Goal: Information Seeking & Learning: Learn about a topic

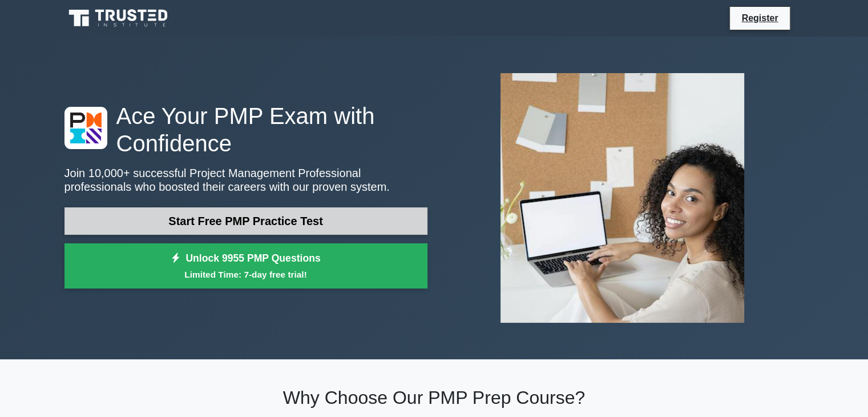
click at [289, 222] on link "Start Free PMP Practice Test" at bounding box center [245, 220] width 363 height 27
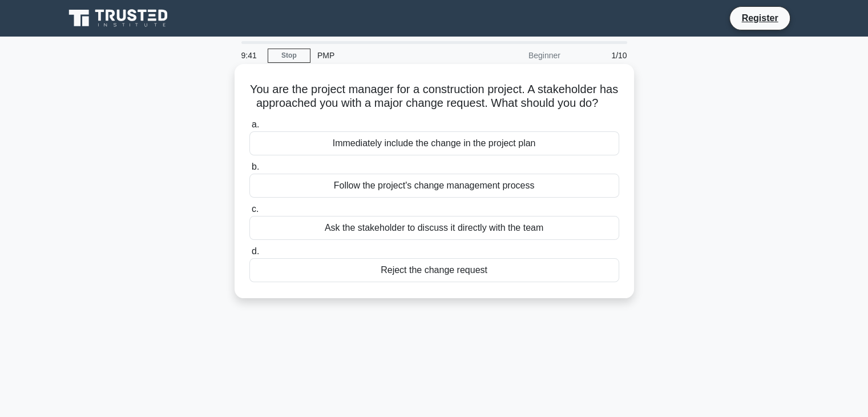
click at [466, 197] on div "Follow the project's change management process" at bounding box center [434, 185] width 370 height 24
click at [249, 171] on input "b. Follow the project's change management process" at bounding box center [249, 166] width 0 height 7
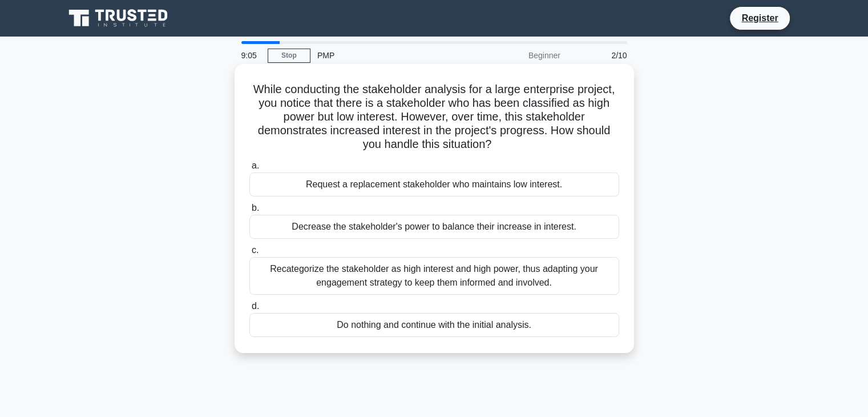
click at [438, 274] on div "Recategorize the stakeholder as high interest and high power, thus adapting you…" at bounding box center [434, 276] width 370 height 38
click at [249, 254] on input "c. Recategorize the stakeholder as high interest and high power, thus adapting …" at bounding box center [249, 250] width 0 height 7
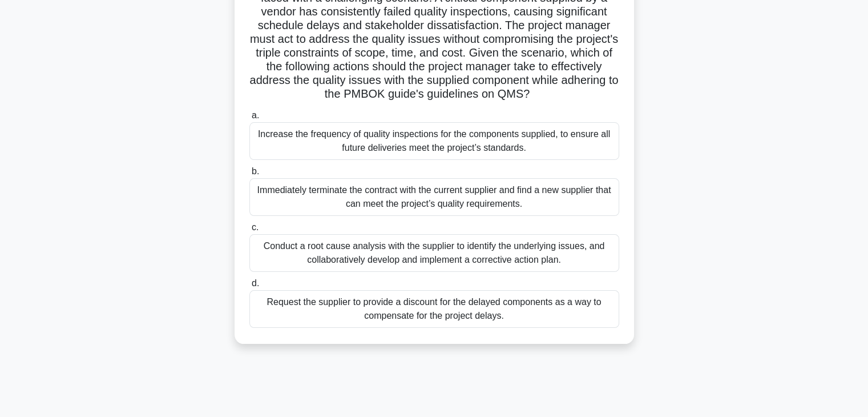
scroll to position [178, 0]
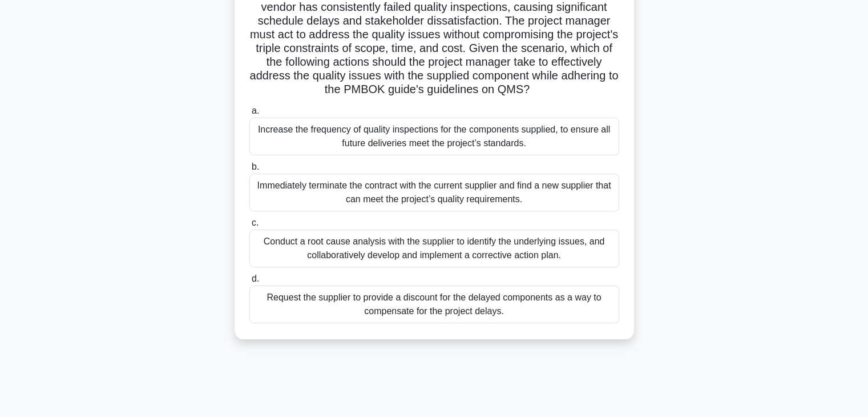
click at [518, 263] on div "Conduct a root cause analysis with the supplier to identify the underlying issu…" at bounding box center [434, 248] width 370 height 38
click at [249, 227] on input "c. Conduct a root cause analysis with the supplier to identify the underlying i…" at bounding box center [249, 222] width 0 height 7
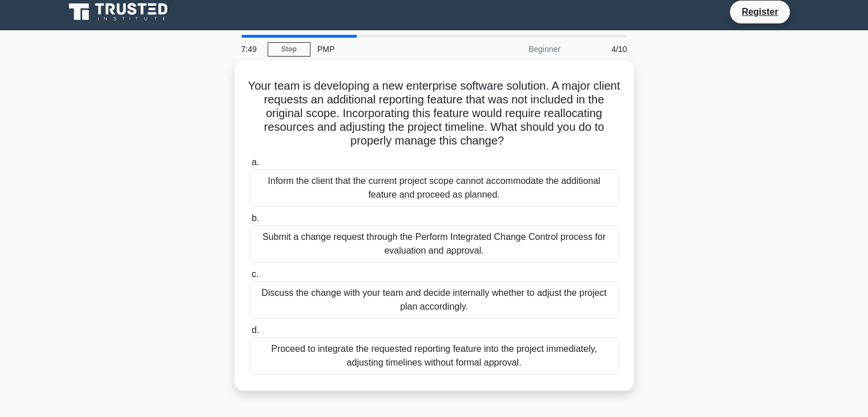
scroll to position [0, 0]
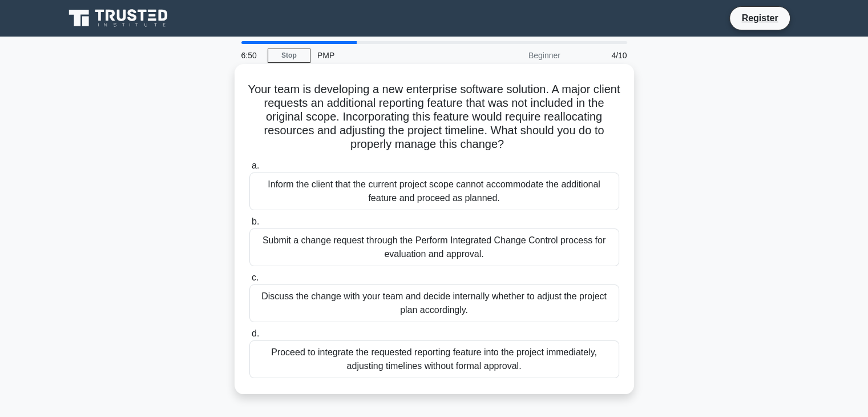
click at [427, 252] on div "Submit a change request through the Perform Integrated Change Control process f…" at bounding box center [434, 247] width 370 height 38
click at [249, 225] on input "b. Submit a change request through the Perform Integrated Change Control proces…" at bounding box center [249, 221] width 0 height 7
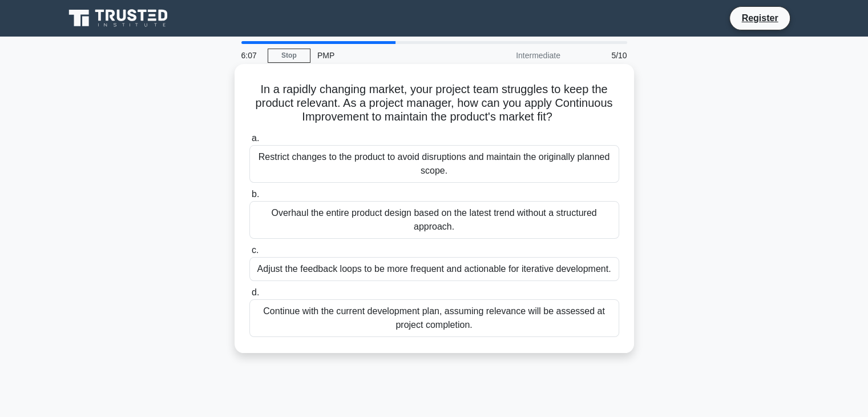
click at [519, 277] on div "Adjust the feedback loops to be more frequent and actionable for iterative deve…" at bounding box center [434, 269] width 370 height 24
click at [249, 254] on input "c. Adjust the feedback loops to be more frequent and actionable for iterative d…" at bounding box center [249, 250] width 0 height 7
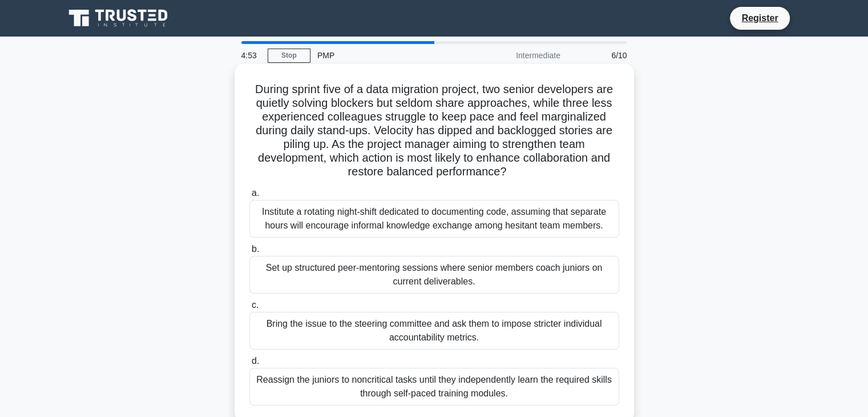
click at [441, 277] on div "Set up structured peer-mentoring sessions where senior members coach juniors on…" at bounding box center [434, 275] width 370 height 38
click at [249, 253] on input "b. Set up structured peer-mentoring sessions where senior members coach juniors…" at bounding box center [249, 248] width 0 height 7
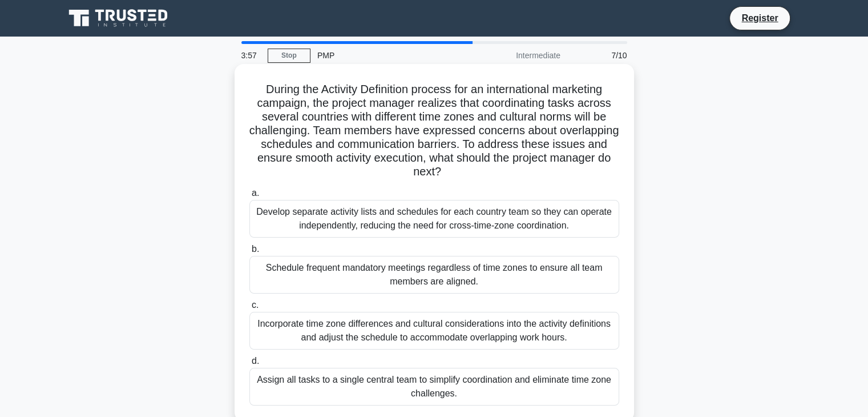
click at [475, 334] on div "Incorporate time zone differences and cultural considerations into the activity…" at bounding box center [434, 331] width 370 height 38
click at [249, 309] on input "c. Incorporate time zone differences and cultural considerations into the activ…" at bounding box center [249, 304] width 0 height 7
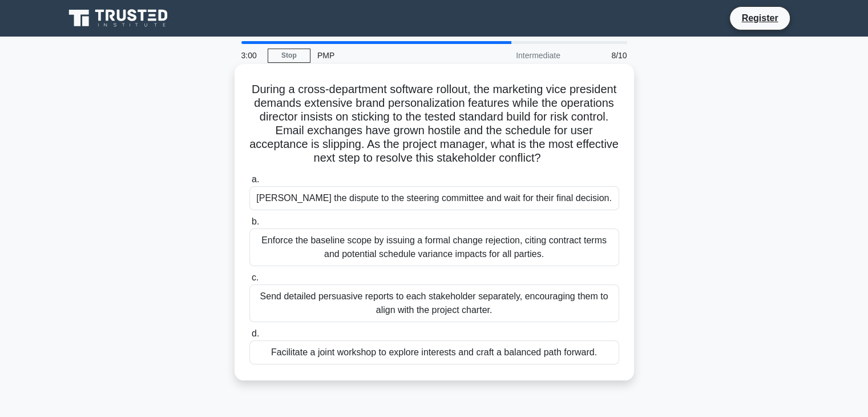
click at [490, 358] on div "Facilitate a joint workshop to explore interests and craft a balanced path forw…" at bounding box center [434, 352] width 370 height 24
click at [249, 337] on input "d. Facilitate a joint workshop to explore interests and craft a balanced path f…" at bounding box center [249, 333] width 0 height 7
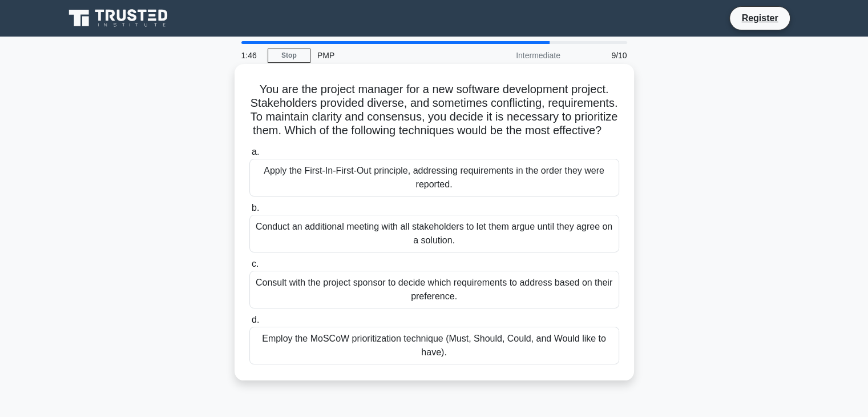
click at [560, 360] on div "Employ the MoSCoW prioritization technique (Must, Should, Could, and Would like…" at bounding box center [434, 345] width 370 height 38
click at [249, 324] on input "d. Employ the MoSCoW prioritization technique (Must, Should, Could, and Would l…" at bounding box center [249, 319] width 0 height 7
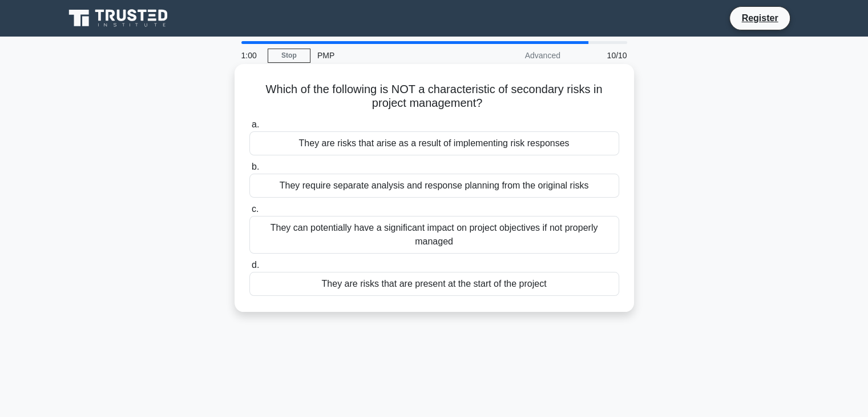
click at [434, 147] on div "They are risks that arise as a result of implementing risk responses" at bounding box center [434, 143] width 370 height 24
click at [249, 128] on input "a. They are risks that arise as a result of implementing risk responses" at bounding box center [249, 124] width 0 height 7
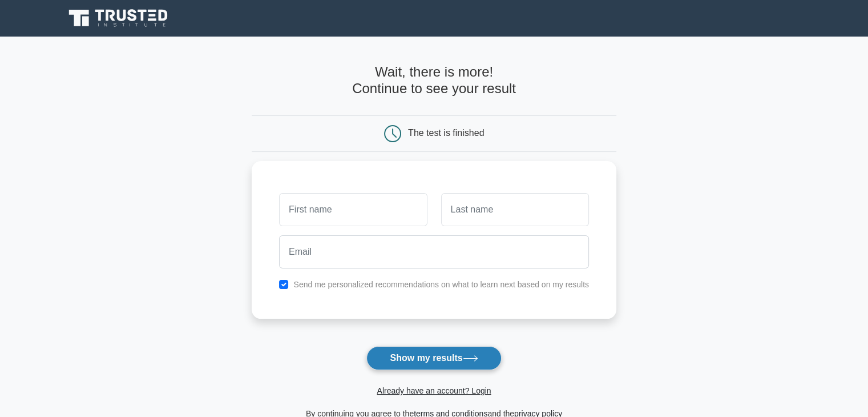
click at [424, 361] on button "Show my results" at bounding box center [433, 358] width 135 height 24
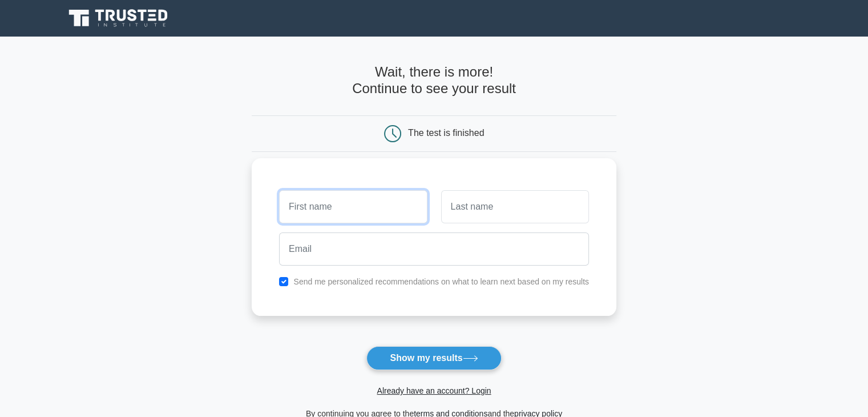
click at [337, 204] on input "text" at bounding box center [353, 206] width 148 height 33
type input "Boubacar"
click at [492, 201] on input "text" at bounding box center [515, 206] width 148 height 33
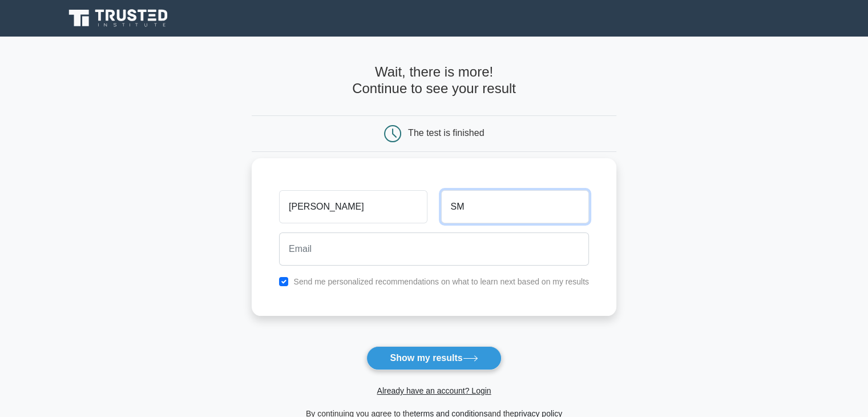
type input "S"
type input "Mohamed"
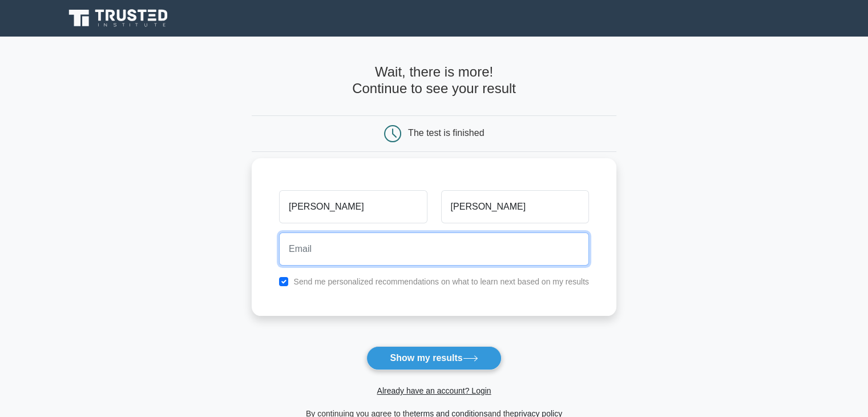
click at [418, 255] on input "email" at bounding box center [434, 248] width 310 height 33
type input "boubacar.medmah@gmail.com"
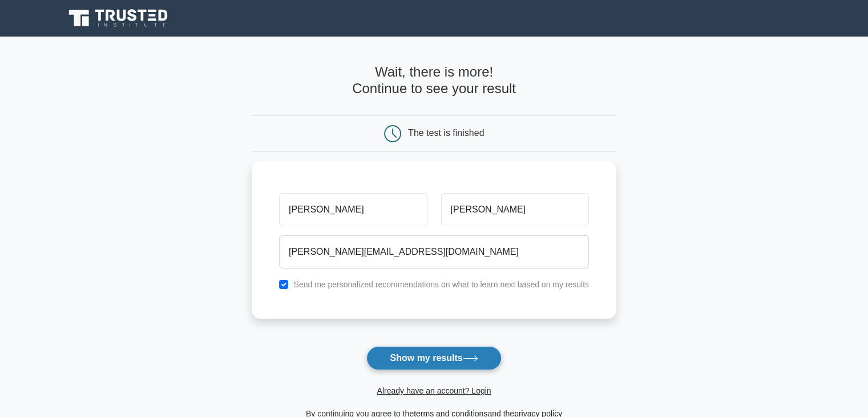
click at [430, 357] on button "Show my results" at bounding box center [433, 358] width 135 height 24
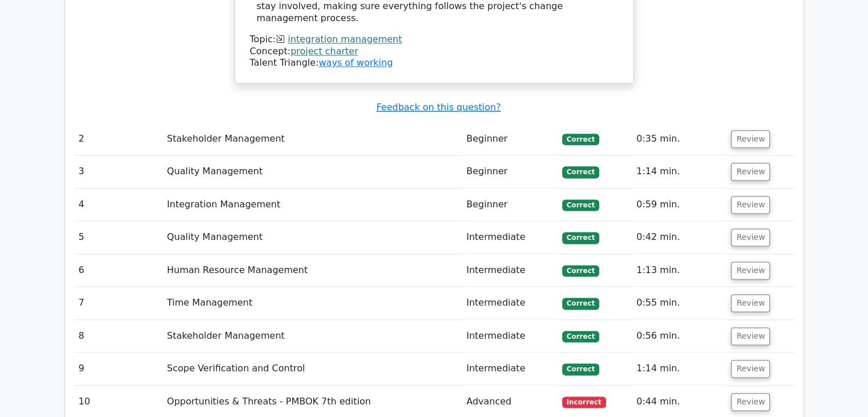
scroll to position [1456, 0]
click at [751, 393] on button "Review" at bounding box center [750, 402] width 39 height 18
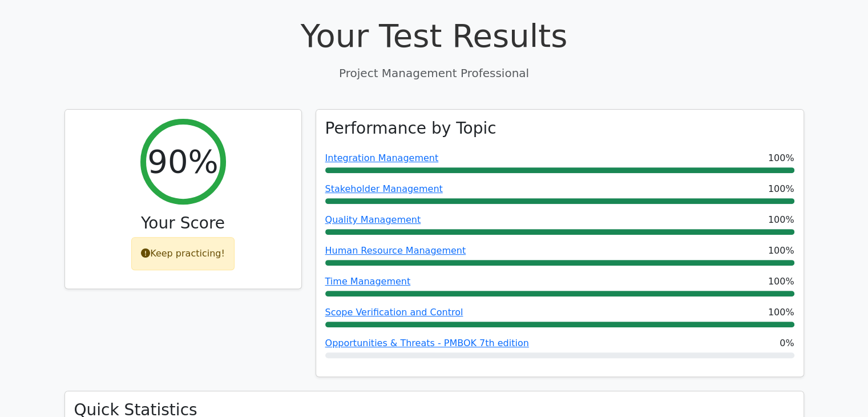
scroll to position [399, 0]
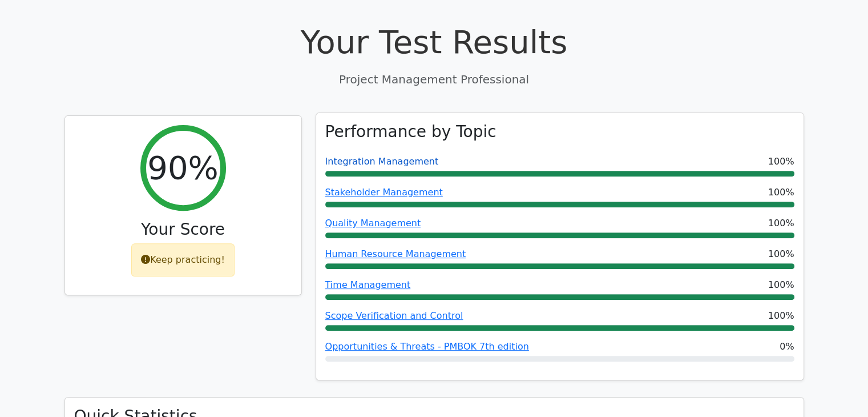
click at [402, 156] on link "Integration Management" at bounding box center [382, 161] width 114 height 11
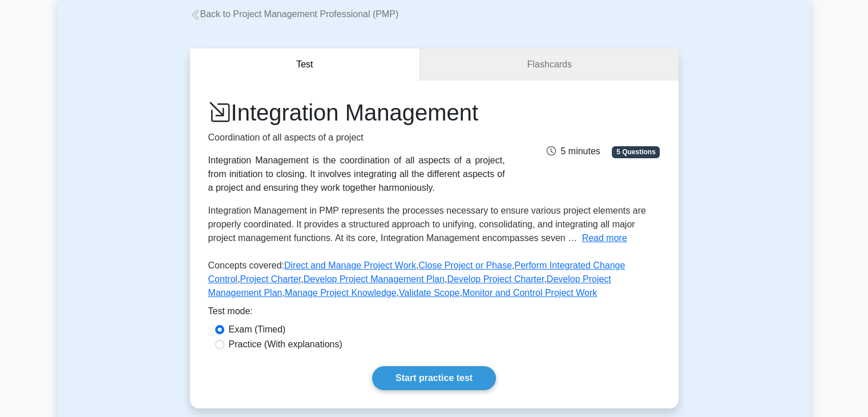
scroll to position [115, 0]
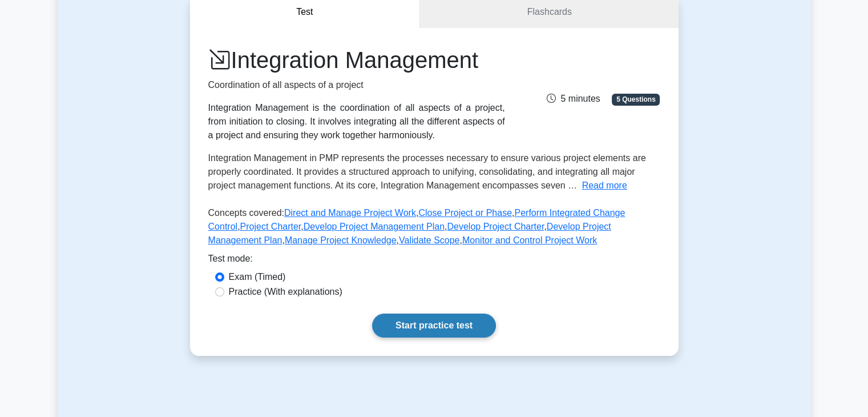
click at [438, 321] on link "Start practice test" at bounding box center [434, 325] width 124 height 24
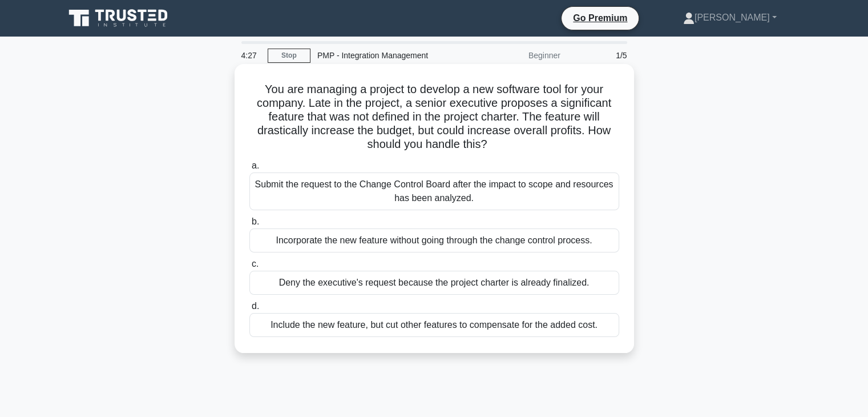
click at [422, 192] on div "Submit the request to the Change Control Board after the impact to scope and re…" at bounding box center [434, 191] width 370 height 38
click at [249, 169] on input "a. Submit the request to the Change Control Board after the impact to scope and…" at bounding box center [249, 165] width 0 height 7
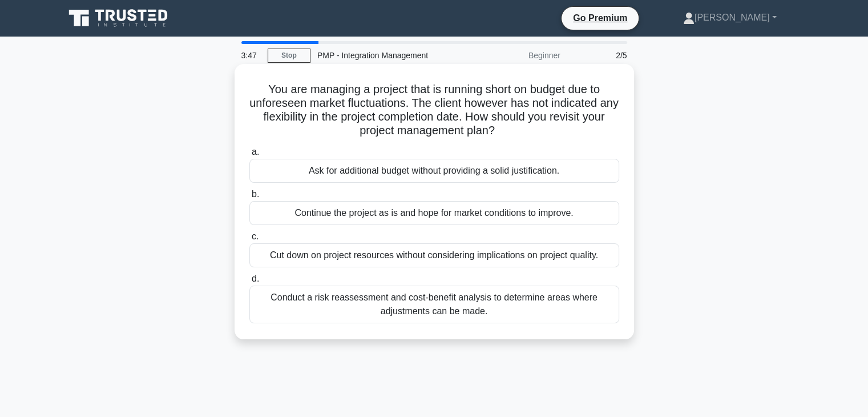
click at [445, 305] on div "Conduct a risk reassessment and cost-benefit analysis to determine areas where …" at bounding box center [434, 304] width 370 height 38
click at [249, 282] on input "d. Conduct a risk reassessment and cost-benefit analysis to determine areas whe…" at bounding box center [249, 278] width 0 height 7
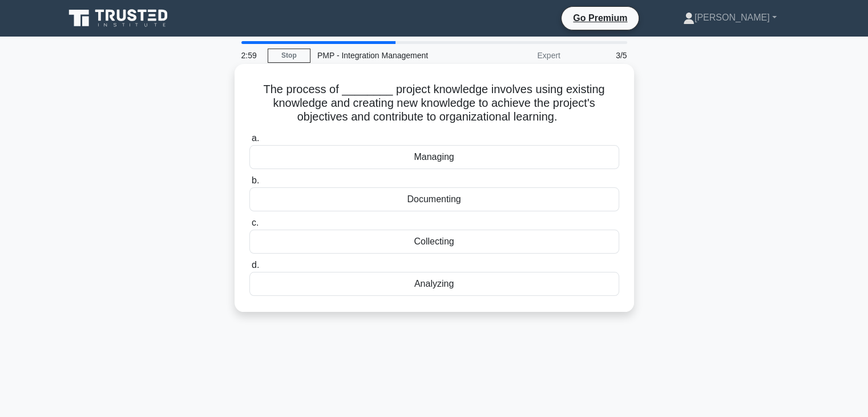
click at [483, 245] on div "Collecting" at bounding box center [434, 241] width 370 height 24
click at [249, 227] on input "c. Collecting" at bounding box center [249, 222] width 0 height 7
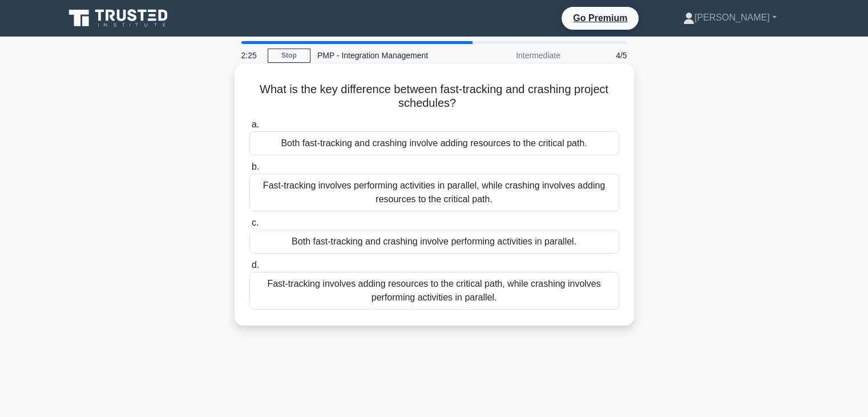
click at [500, 291] on div "Fast-tracking involves adding resources to the critical path, while crashing in…" at bounding box center [434, 291] width 370 height 38
click at [249, 269] on input "d. Fast-tracking involves adding resources to the critical path, while crashing…" at bounding box center [249, 264] width 0 height 7
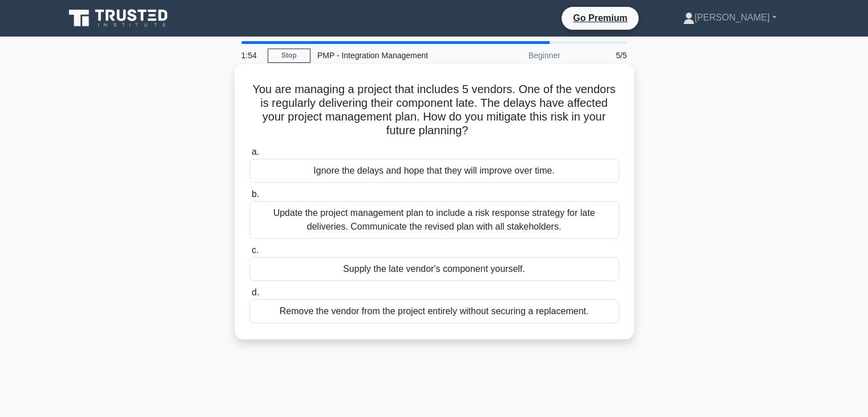
click at [522, 219] on div "Update the project management plan to include a risk response strategy for late…" at bounding box center [434, 220] width 370 height 38
click at [249, 198] on input "b. Update the project management plan to include a risk response strategy for l…" at bounding box center [249, 194] width 0 height 7
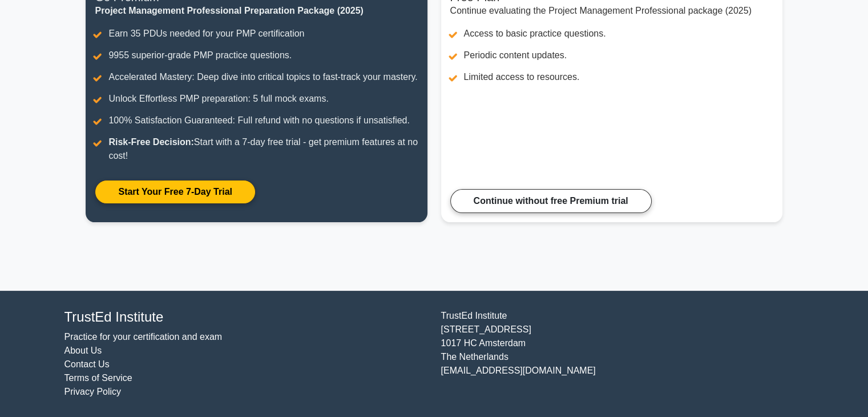
scroll to position [189, 0]
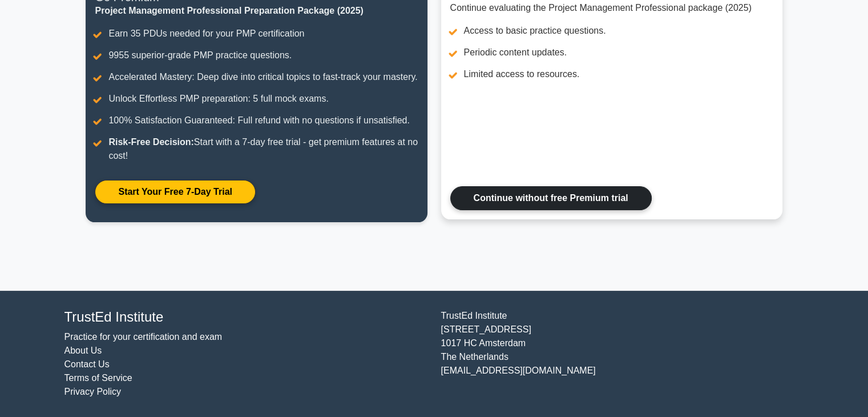
click at [574, 208] on link "Continue without free Premium trial" at bounding box center [550, 198] width 201 height 24
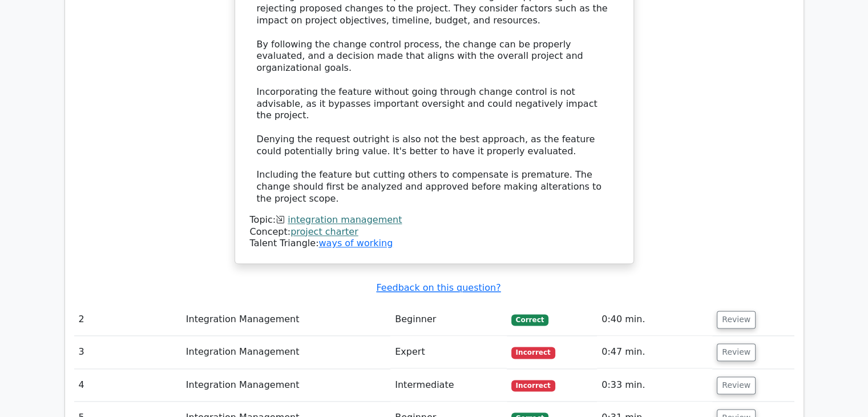
scroll to position [1326, 0]
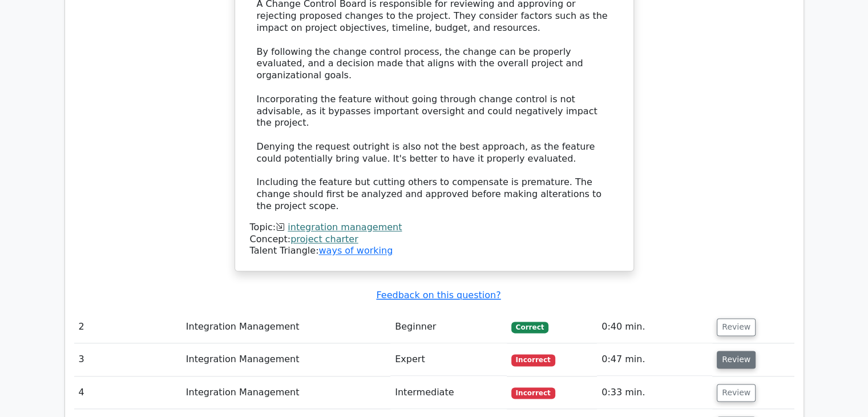
click at [733, 350] on button "Review" at bounding box center [736, 359] width 39 height 18
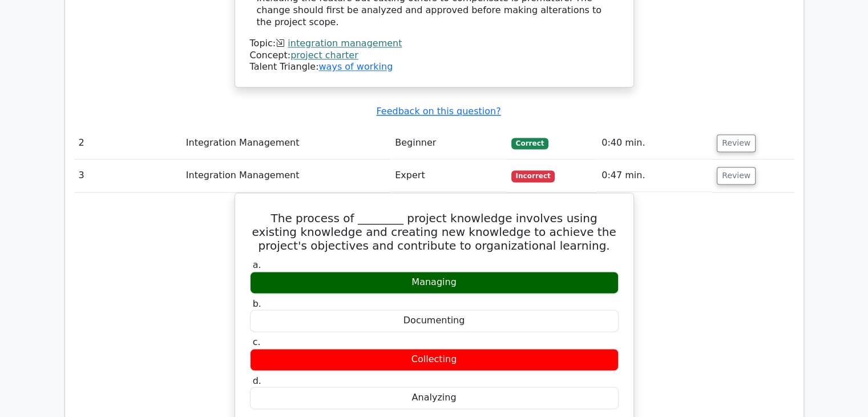
scroll to position [1516, 0]
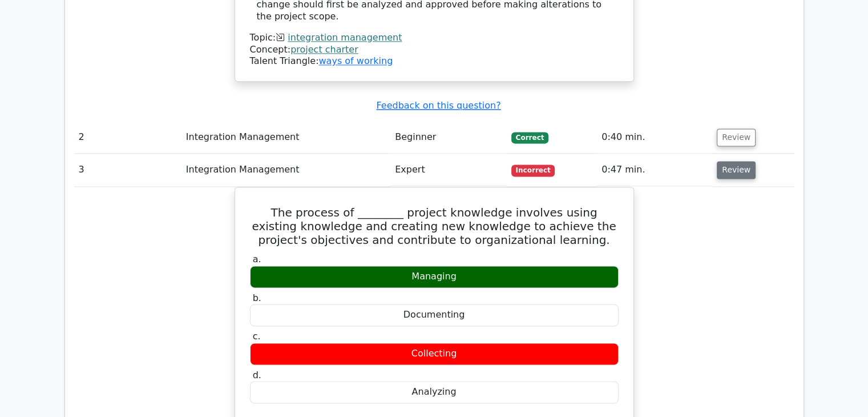
click at [739, 161] on button "Review" at bounding box center [736, 170] width 39 height 18
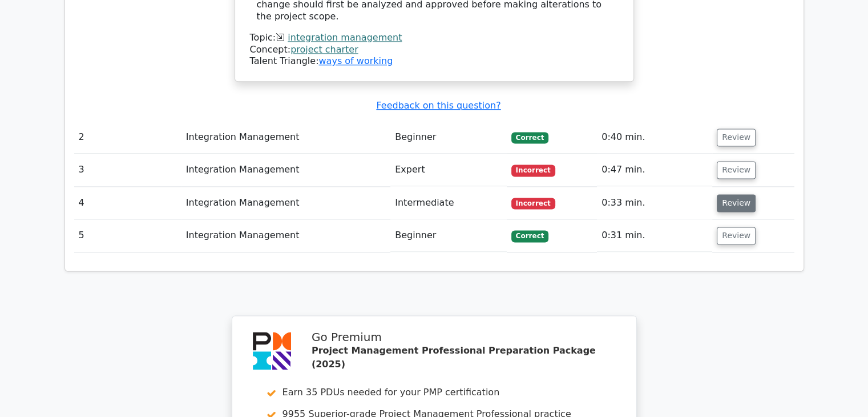
click at [737, 194] on button "Review" at bounding box center [736, 203] width 39 height 18
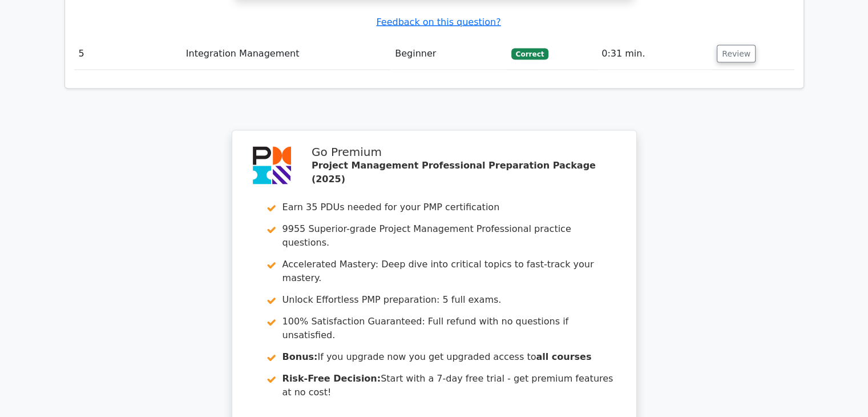
scroll to position [2293, 0]
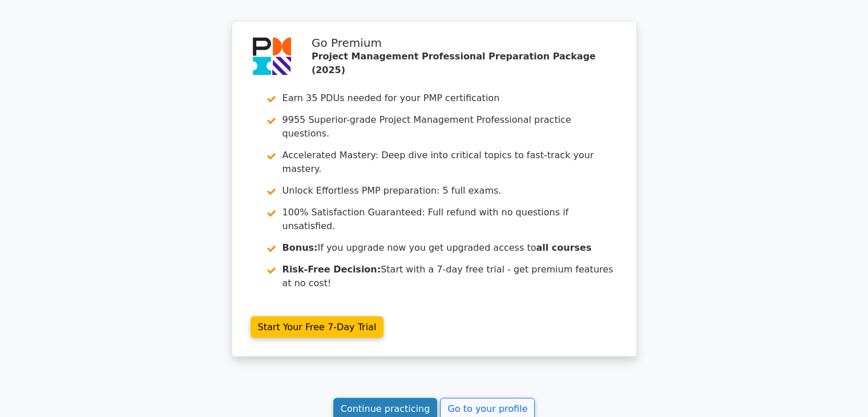
click at [389, 398] on link "Continue practicing" at bounding box center [385, 409] width 104 height 22
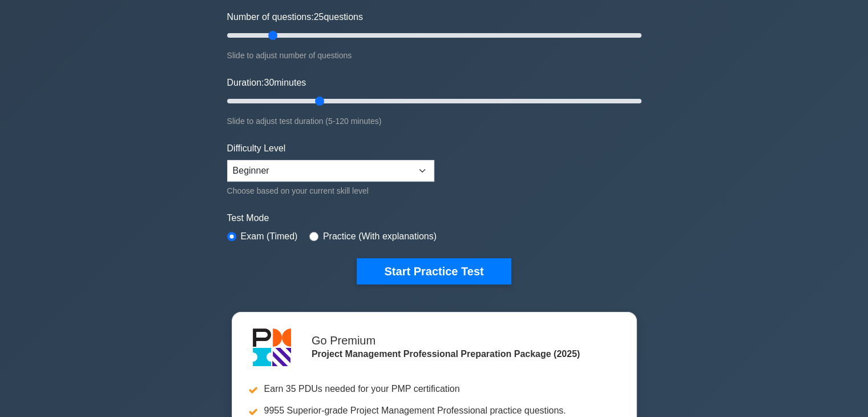
scroll to position [206, 0]
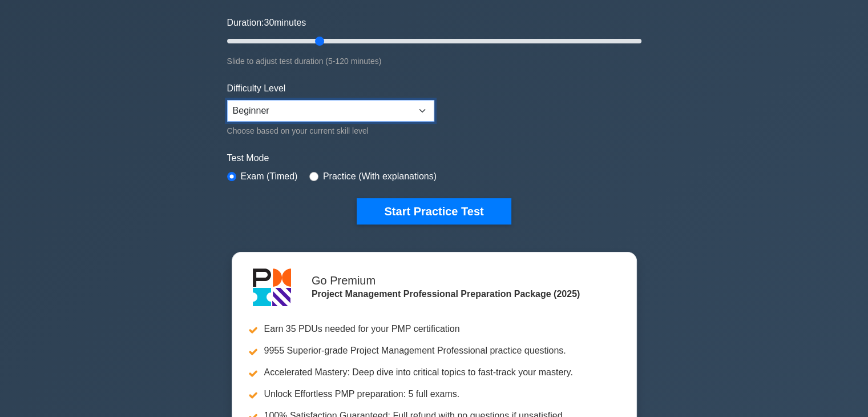
click at [418, 107] on select "Beginner Intermediate Expert" at bounding box center [330, 111] width 207 height 22
select select "intermediate"
click at [227, 100] on select "Beginner Intermediate Expert" at bounding box center [330, 111] width 207 height 22
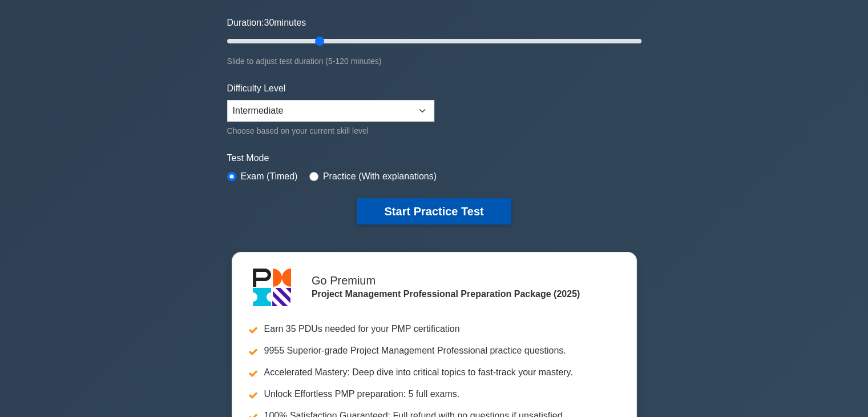
click at [422, 211] on button "Start Practice Test" at bounding box center [434, 211] width 154 height 26
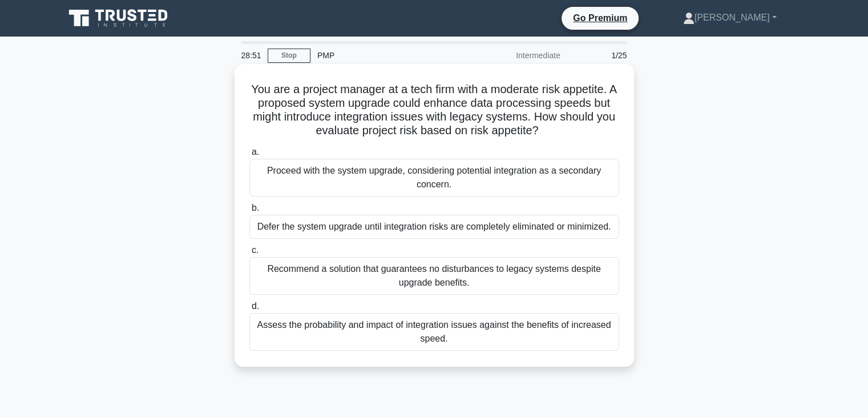
click at [552, 330] on div "Assess the probability and impact of integration issues against the benefits of…" at bounding box center [434, 332] width 370 height 38
click at [249, 310] on input "d. Assess the probability and impact of integration issues against the benefits…" at bounding box center [249, 305] width 0 height 7
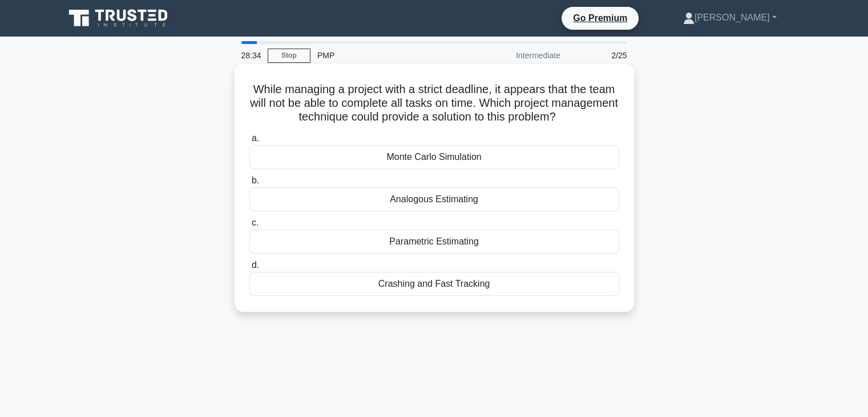
click at [499, 290] on div "Crashing and Fast Tracking" at bounding box center [434, 284] width 370 height 24
click at [249, 269] on input "d. Crashing and Fast Tracking" at bounding box center [249, 264] width 0 height 7
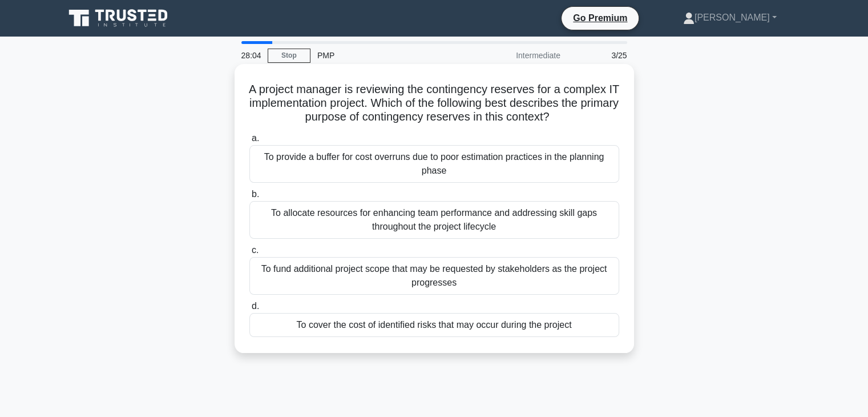
click at [488, 328] on div "To cover the cost of identified risks that may occur during the project" at bounding box center [434, 325] width 370 height 24
click at [249, 310] on input "d. To cover the cost of identified risks that may occur during the project" at bounding box center [249, 305] width 0 height 7
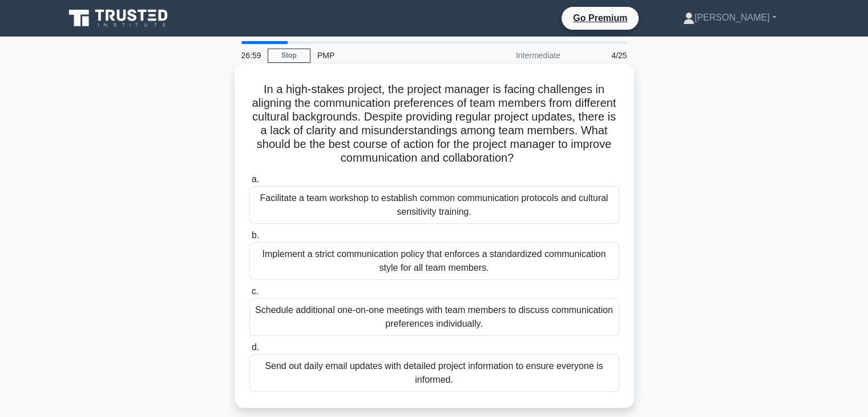
click at [446, 208] on div "Facilitate a team workshop to establish common communication protocols and cult…" at bounding box center [434, 205] width 370 height 38
click at [249, 183] on input "a. Facilitate a team workshop to establish common communication protocols and c…" at bounding box center [249, 179] width 0 height 7
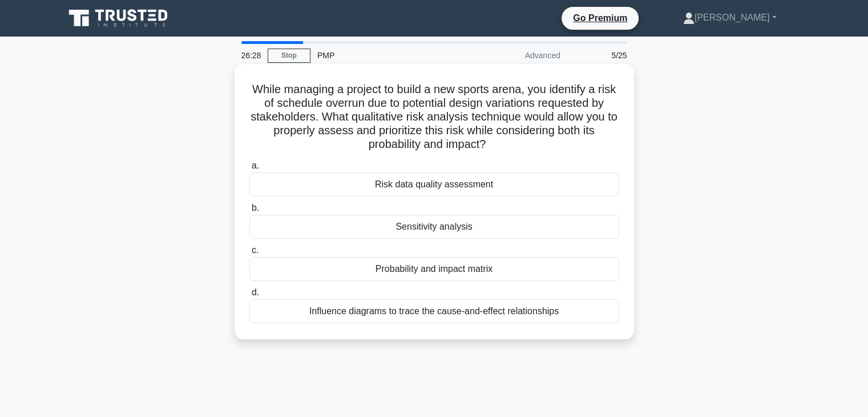
click at [504, 268] on div "Probability and impact matrix" at bounding box center [434, 269] width 370 height 24
click at [249, 254] on input "c. Probability and impact matrix" at bounding box center [249, 250] width 0 height 7
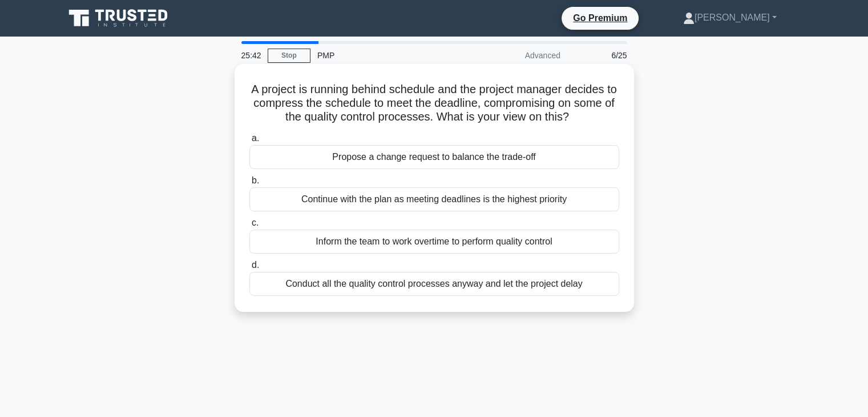
click at [534, 158] on div "Propose a change request to balance the trade-off" at bounding box center [434, 157] width 370 height 24
click at [249, 142] on input "a. Propose a change request to balance the trade-off" at bounding box center [249, 138] width 0 height 7
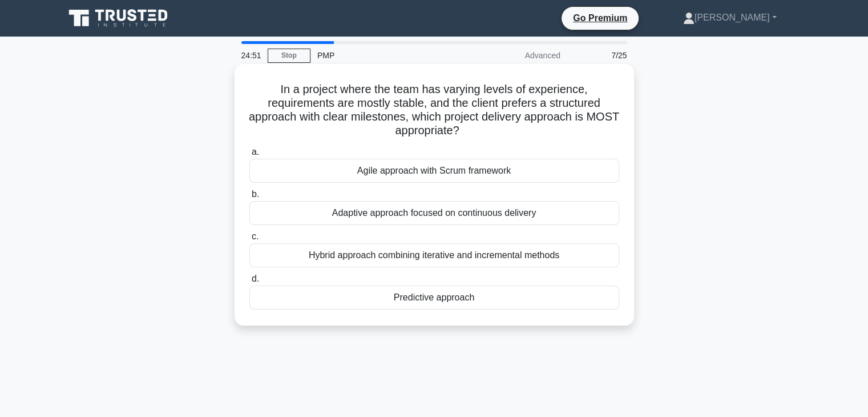
click at [448, 298] on div "Predictive approach" at bounding box center [434, 297] width 370 height 24
click at [249, 282] on input "d. Predictive approach" at bounding box center [249, 278] width 0 height 7
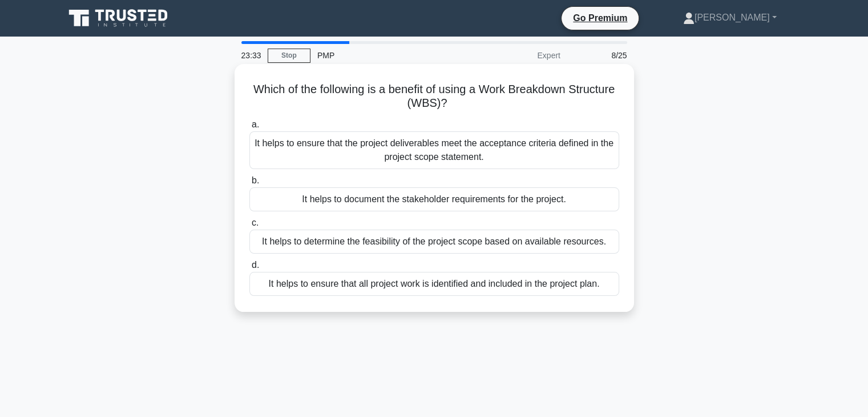
click at [507, 283] on div "It helps to ensure that all project work is identified and included in the proj…" at bounding box center [434, 284] width 370 height 24
click at [249, 269] on input "d. It helps to ensure that all project work is identified and included in the p…" at bounding box center [249, 264] width 0 height 7
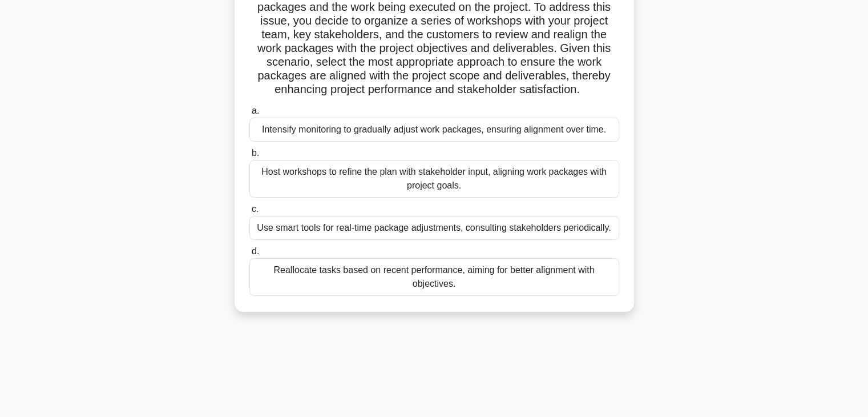
scroll to position [155, 0]
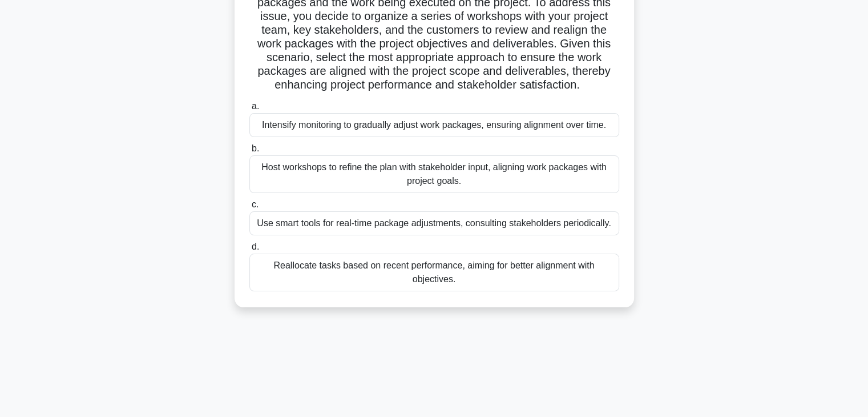
click at [529, 169] on div "Host workshops to refine the plan with stakeholder input, aligning work package…" at bounding box center [434, 174] width 370 height 38
click at [249, 152] on input "b. Host workshops to refine the plan with stakeholder input, aligning work pack…" at bounding box center [249, 148] width 0 height 7
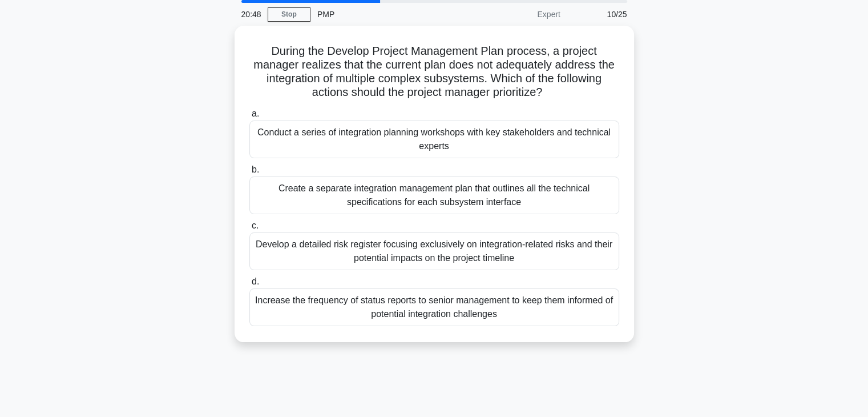
scroll to position [46, 0]
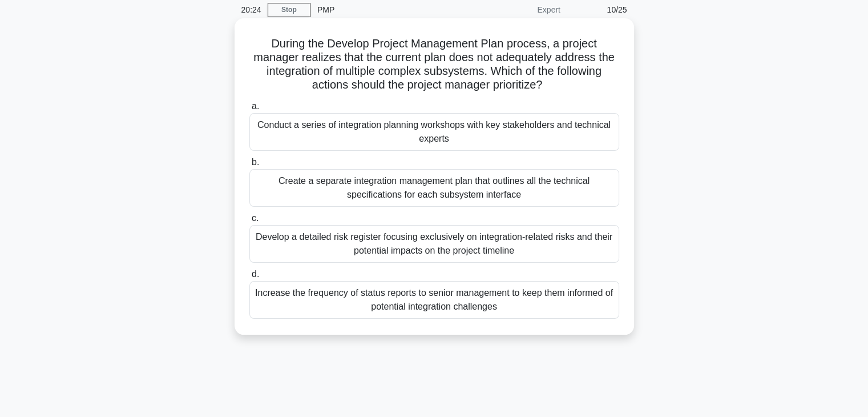
click at [483, 185] on div "Create a separate integration management plan that outlines all the technical s…" at bounding box center [434, 188] width 370 height 38
click at [249, 166] on input "b. Create a separate integration management plan that outlines all the technica…" at bounding box center [249, 162] width 0 height 7
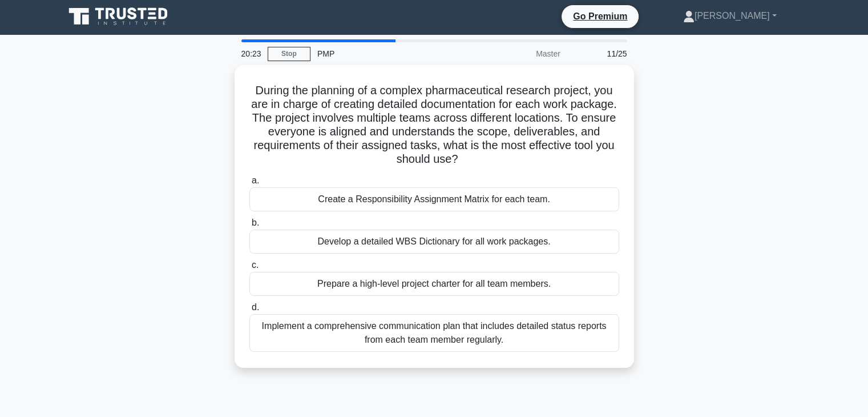
scroll to position [0, 0]
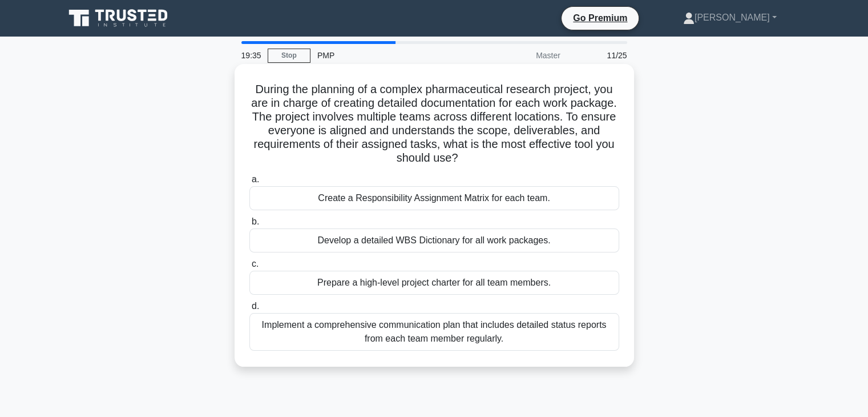
click at [495, 334] on div "Implement a comprehensive communication plan that includes detailed status repo…" at bounding box center [434, 332] width 370 height 38
click at [249, 310] on input "d. Implement a comprehensive communication plan that includes detailed status r…" at bounding box center [249, 305] width 0 height 7
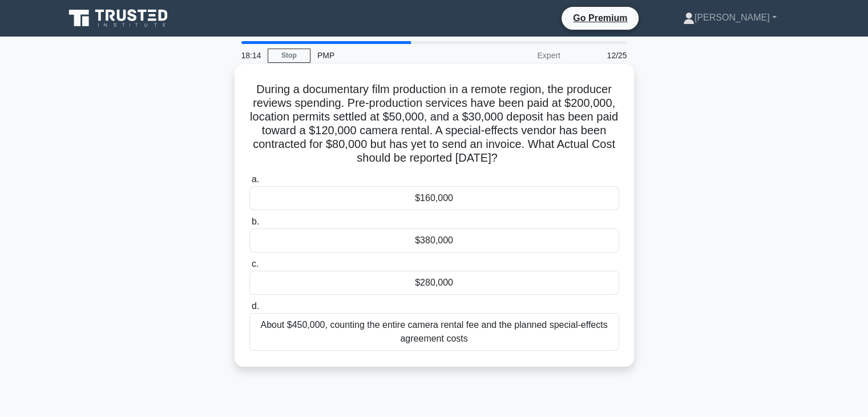
click at [466, 290] on div "$280,000" at bounding box center [434, 282] width 370 height 24
click at [249, 268] on input "c. $280,000" at bounding box center [249, 263] width 0 height 7
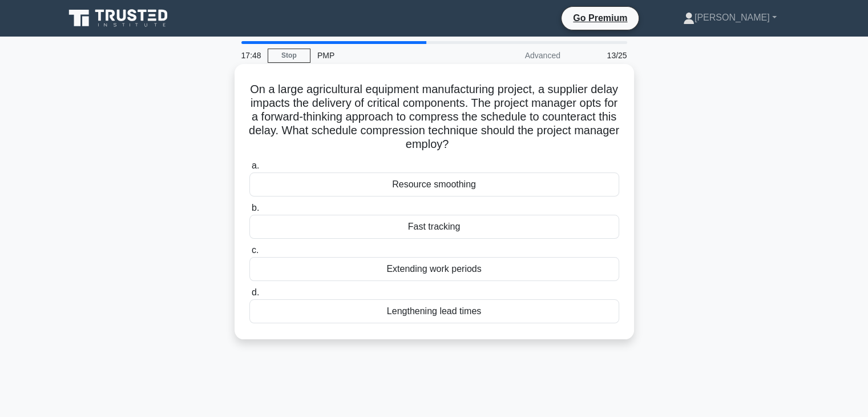
click at [469, 231] on div "Fast tracking" at bounding box center [434, 227] width 370 height 24
click at [249, 212] on input "b. Fast tracking" at bounding box center [249, 207] width 0 height 7
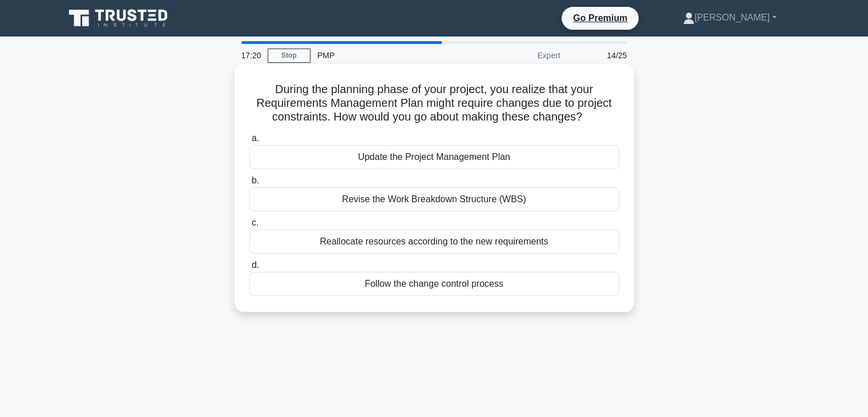
click at [486, 289] on div "Follow the change control process" at bounding box center [434, 284] width 370 height 24
click at [249, 269] on input "d. Follow the change control process" at bounding box center [249, 264] width 0 height 7
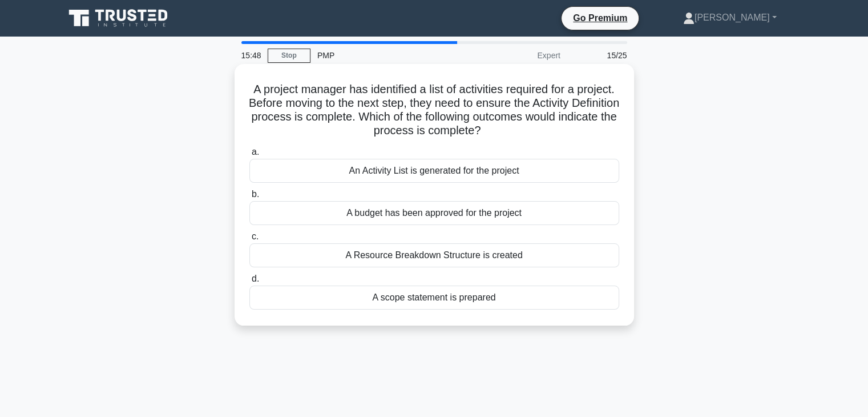
click at [502, 257] on div "A Resource Breakdown Structure is created" at bounding box center [434, 255] width 370 height 24
click at [249, 240] on input "c. A Resource Breakdown Structure is created" at bounding box center [249, 236] width 0 height 7
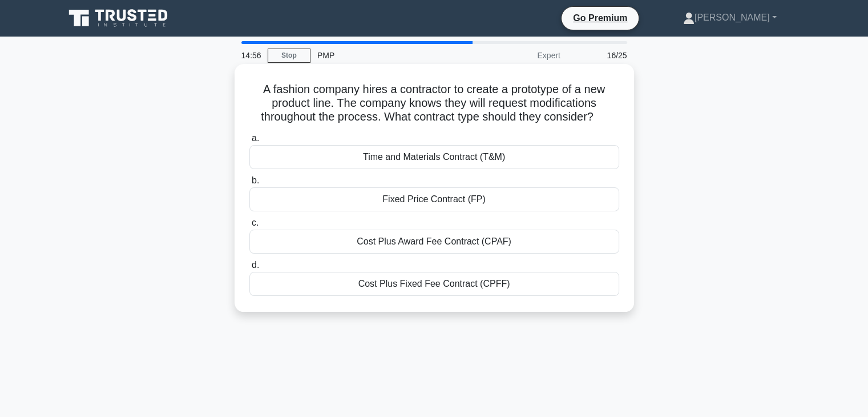
click at [525, 159] on div "Time and Materials Contract (T&M)" at bounding box center [434, 157] width 370 height 24
click at [249, 142] on input "a. Time and Materials Contract (T&M)" at bounding box center [249, 138] width 0 height 7
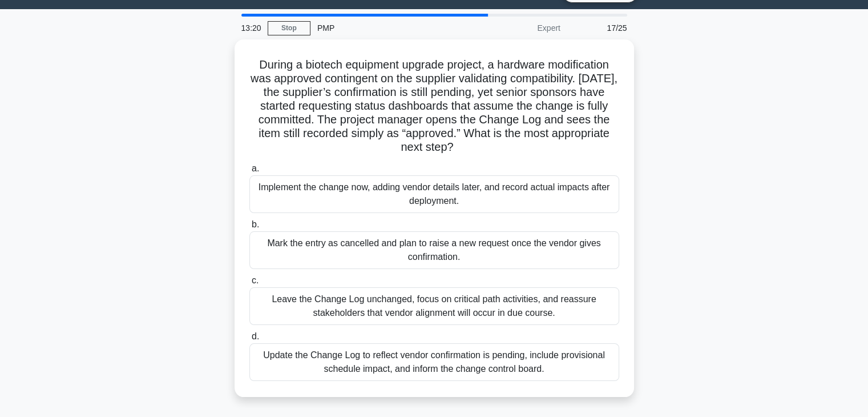
scroll to position [43, 0]
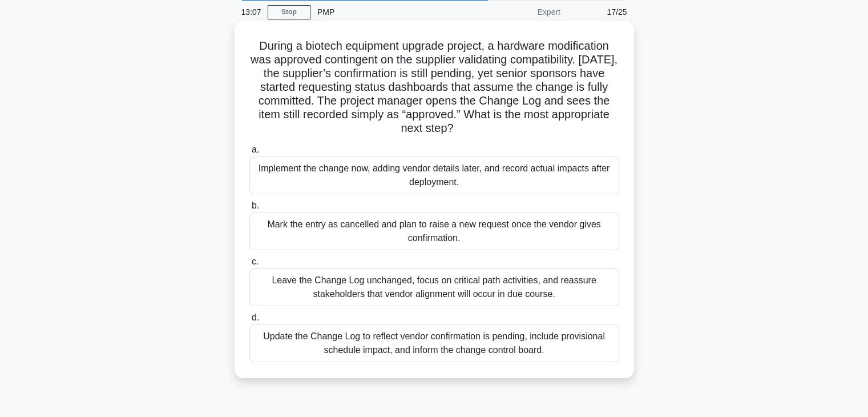
click at [552, 348] on div "Update the Change Log to reflect vendor confirmation is pending, include provis…" at bounding box center [434, 343] width 370 height 38
click at [249, 321] on input "d. Update the Change Log to reflect vendor confirmation is pending, include pro…" at bounding box center [249, 317] width 0 height 7
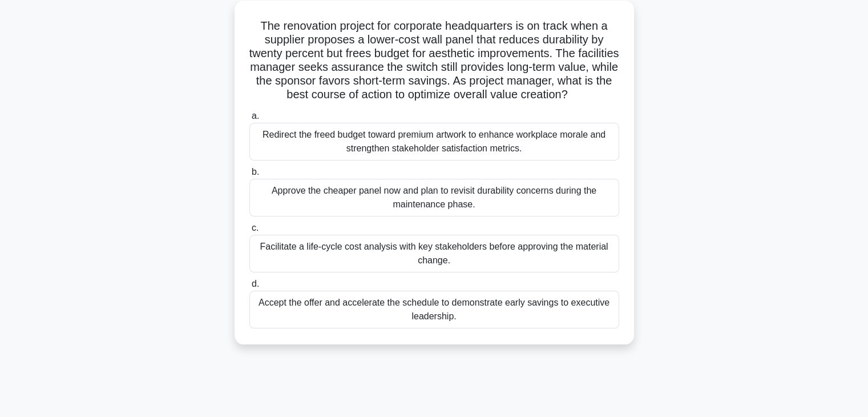
scroll to position [71, 0]
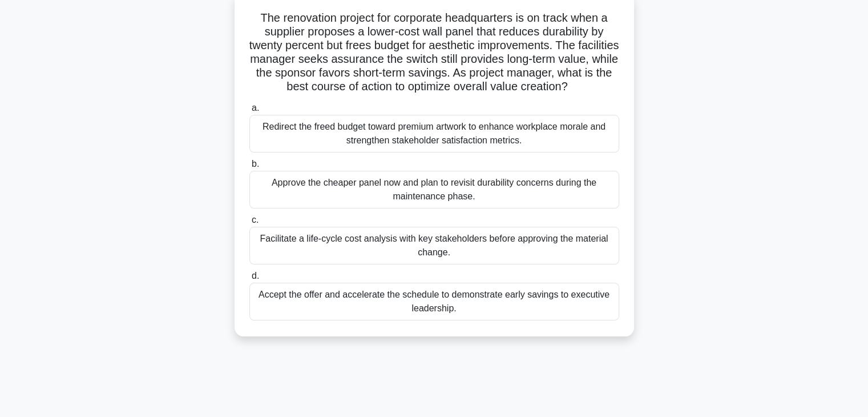
click at [507, 248] on div "Facilitate a life-cycle cost analysis with key stakeholders before approving th…" at bounding box center [434, 246] width 370 height 38
click at [249, 224] on input "c. Facilitate a life-cycle cost analysis with key stakeholders before approving…" at bounding box center [249, 219] width 0 height 7
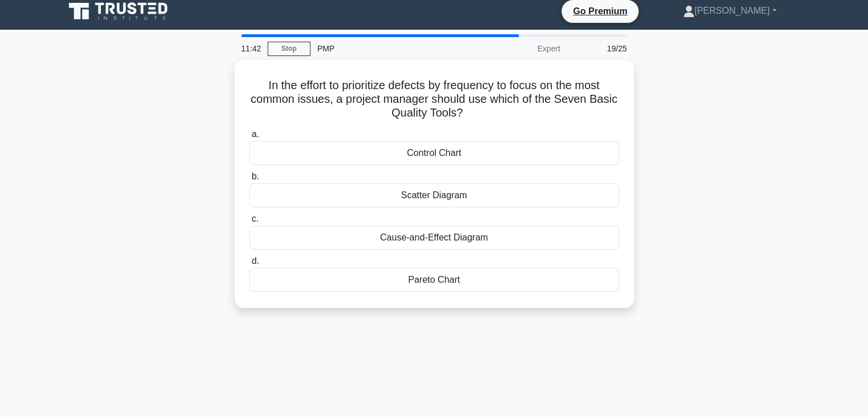
scroll to position [0, 0]
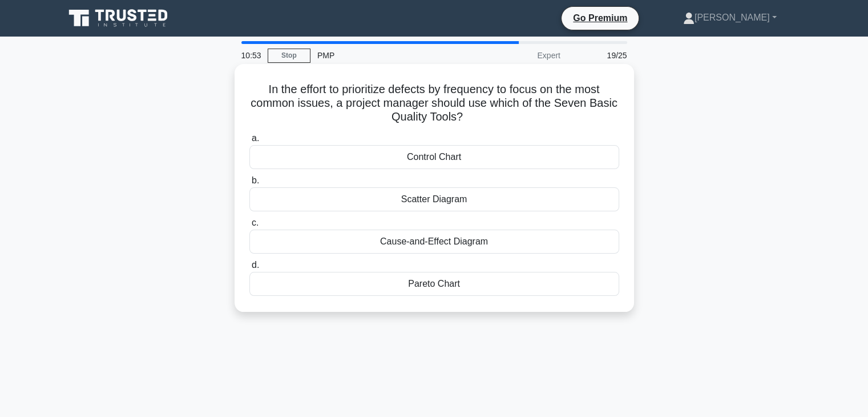
click at [481, 281] on div "Pareto Chart" at bounding box center [434, 284] width 370 height 24
click at [249, 269] on input "d. Pareto Chart" at bounding box center [249, 264] width 0 height 7
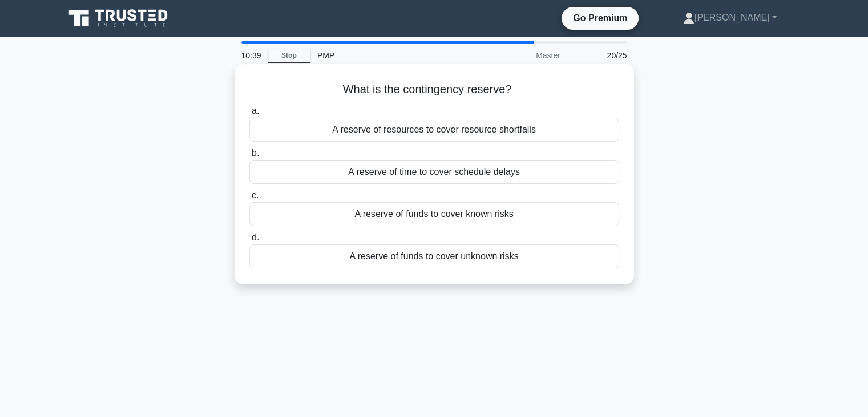
click at [450, 256] on div "A reserve of funds to cover unknown risks" at bounding box center [434, 256] width 370 height 24
click at [249, 241] on input "d. A reserve of funds to cover unknown risks" at bounding box center [249, 237] width 0 height 7
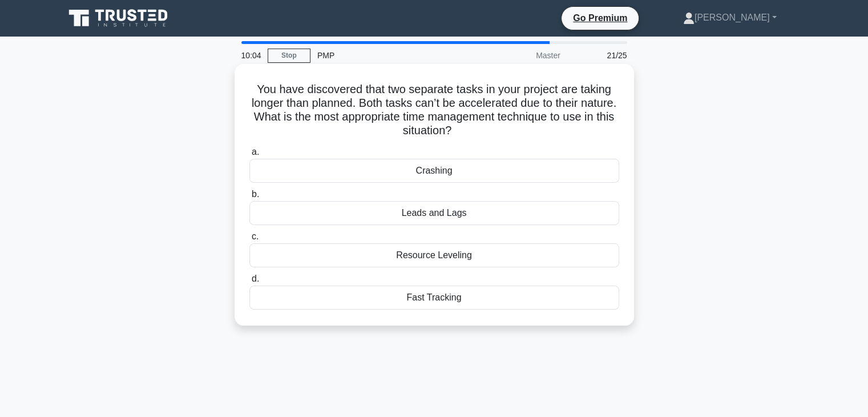
click at [502, 256] on div "Resource Leveling" at bounding box center [434, 255] width 370 height 24
click at [249, 240] on input "c. Resource Leveling" at bounding box center [249, 236] width 0 height 7
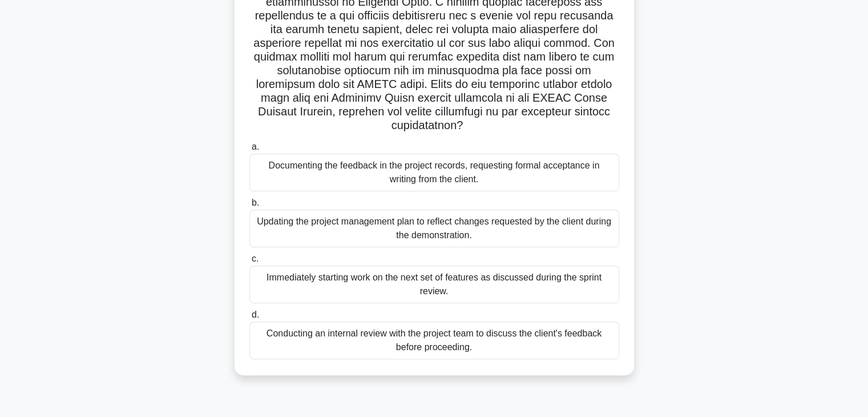
scroll to position [200, 0]
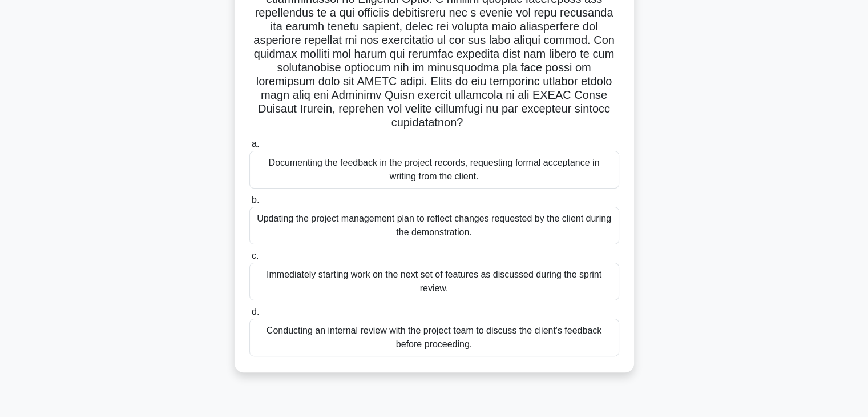
click at [522, 173] on div "Documenting the feedback in the project records, requesting formal acceptance i…" at bounding box center [434, 170] width 370 height 38
click at [249, 148] on input "a. Documenting the feedback in the project records, requesting formal acceptanc…" at bounding box center [249, 143] width 0 height 7
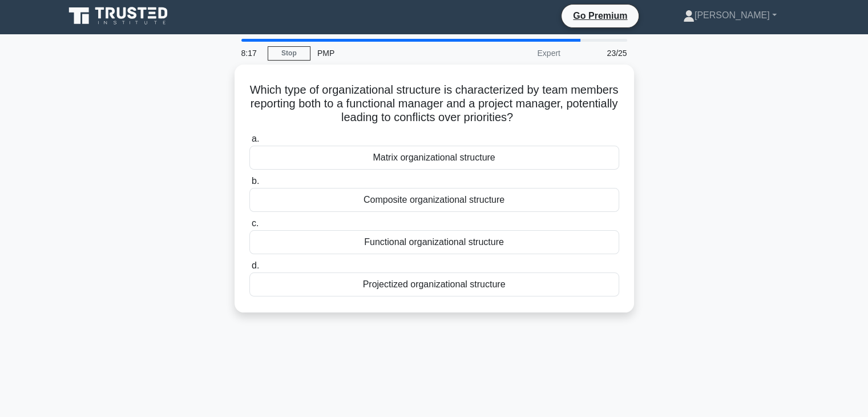
scroll to position [0, 0]
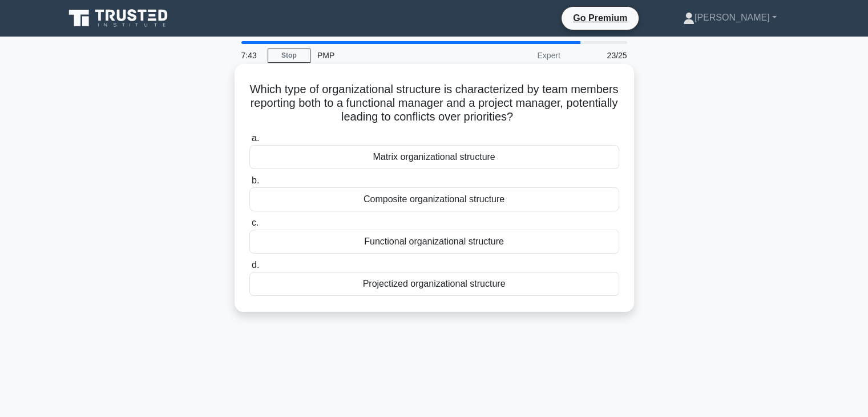
click at [434, 158] on div "Matrix organizational structure" at bounding box center [434, 157] width 370 height 24
click at [249, 142] on input "a. Matrix organizational structure" at bounding box center [249, 138] width 0 height 7
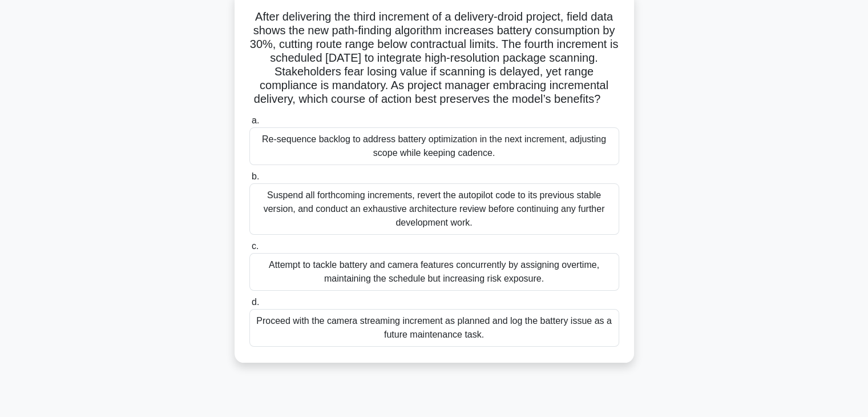
scroll to position [96, 0]
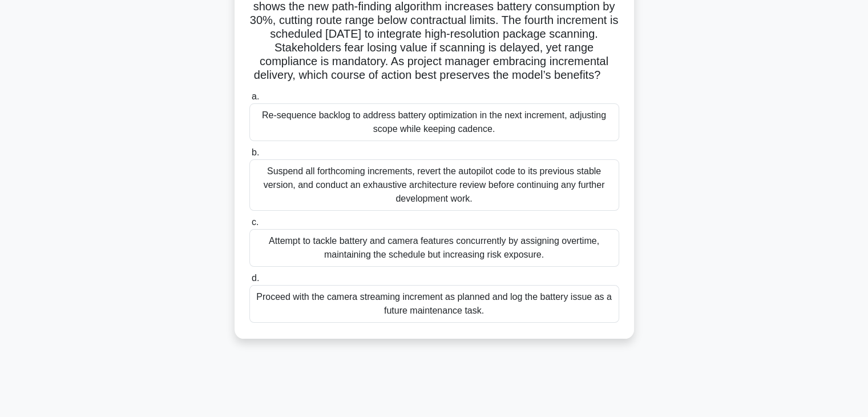
click at [468, 322] on div "Proceed with the camera streaming increment as planned and log the battery issu…" at bounding box center [434, 304] width 370 height 38
click at [249, 282] on input "d. Proceed with the camera streaming increment as planned and log the battery i…" at bounding box center [249, 277] width 0 height 7
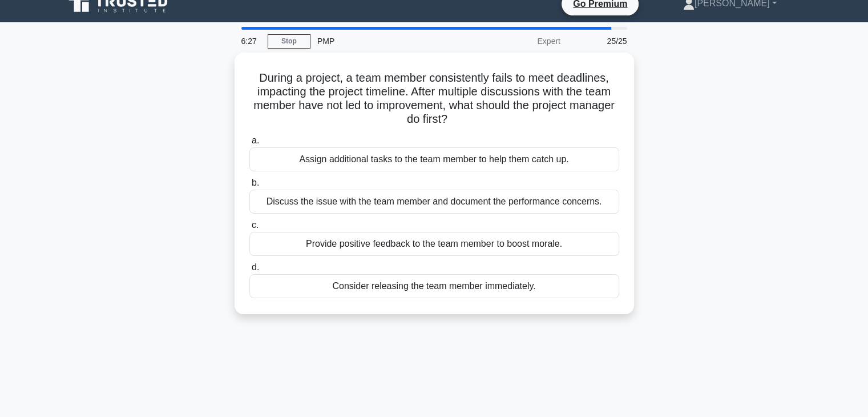
scroll to position [0, 0]
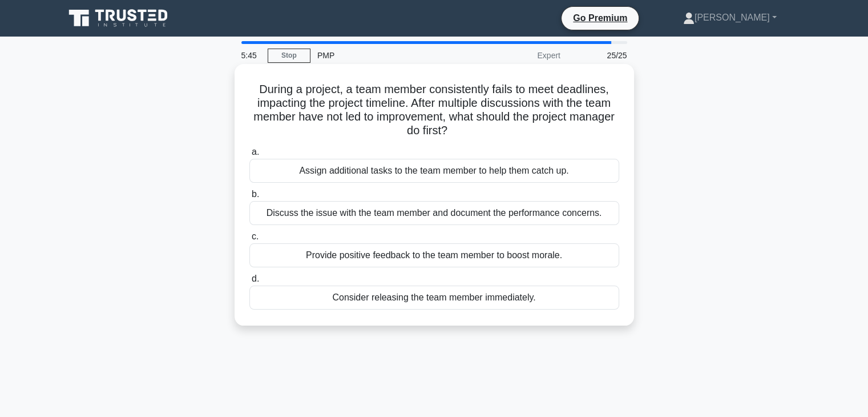
click at [492, 255] on div "Provide positive feedback to the team member to boost morale." at bounding box center [434, 255] width 370 height 24
click at [249, 240] on input "c. Provide positive feedback to the team member to boost morale." at bounding box center [249, 236] width 0 height 7
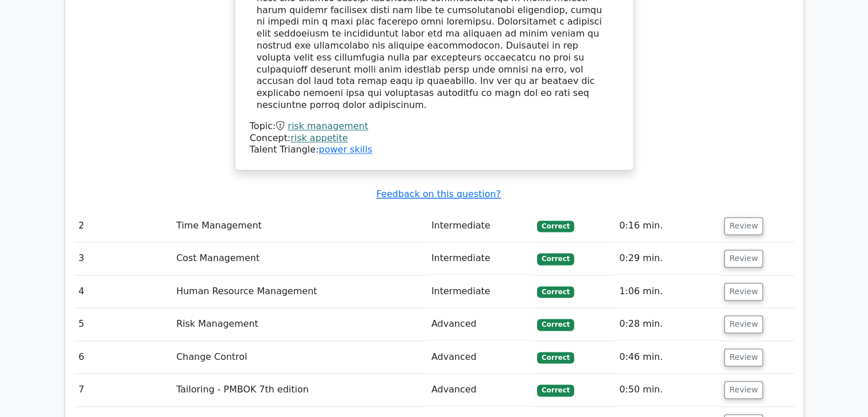
scroll to position [1779, 0]
